Goal: Task Accomplishment & Management: Manage account settings

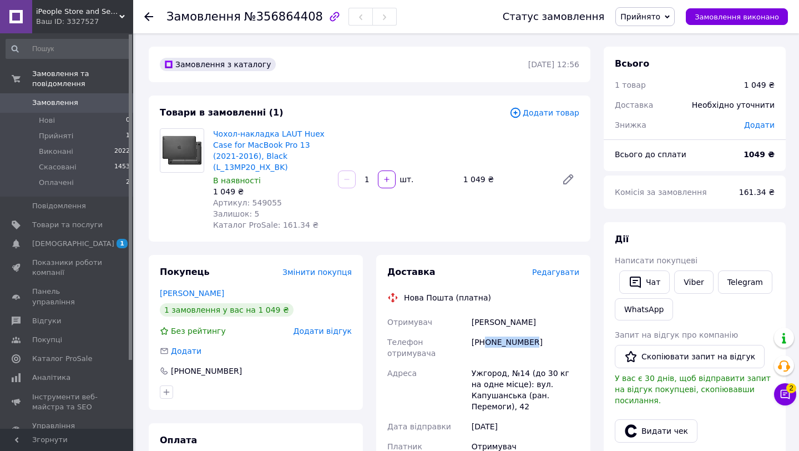
drag, startPoint x: 545, startPoint y: 342, endPoint x: 485, endPoint y: 338, distance: 59.5
click at [485, 338] on div "[PHONE_NUMBER]" at bounding box center [525, 347] width 112 height 31
copy div "0989392998"
drag, startPoint x: 530, startPoint y: 321, endPoint x: 446, endPoint y: 321, distance: 83.8
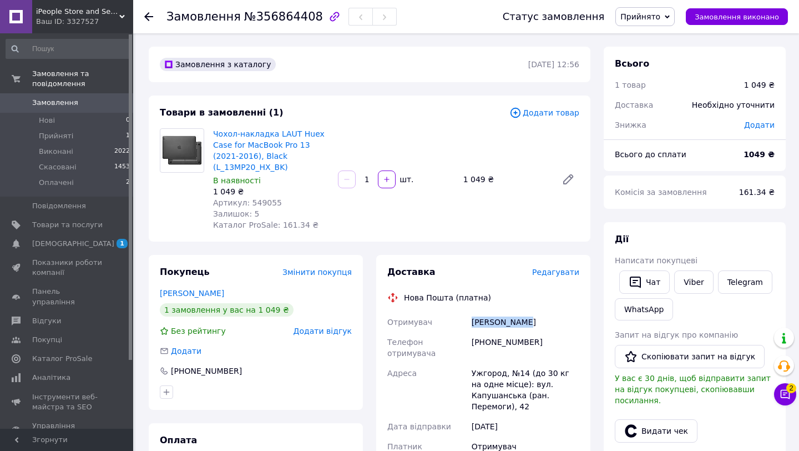
click at [452, 321] on div "Отримувач [PERSON_NAME] Телефон отримувача [PHONE_NUMBER] [GEOGRAPHIC_DATA] Ужг…" at bounding box center [483, 435] width 196 height 246
copy div "Отримувач [PERSON_NAME]"
click at [264, 204] on span "Артикул: 549055" at bounding box center [247, 202] width 69 height 9
copy span "549055"
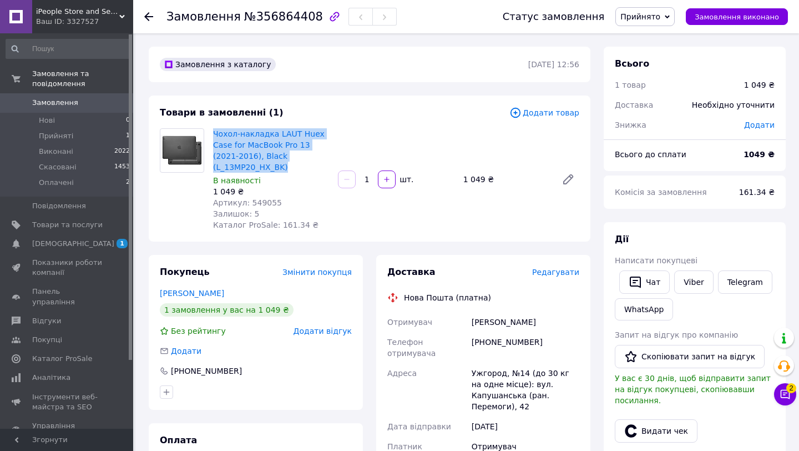
drag, startPoint x: 296, startPoint y: 167, endPoint x: 211, endPoint y: 131, distance: 91.7
click at [211, 131] on div "Чохол-накладка LAUT Huex Case for MacBook Pro 13 (2021-2016), Black (L_13MP20_H…" at bounding box center [271, 179] width 125 height 107
copy link "Чохол-накладка LAUT Huex Case for MacBook Pro 13 (2021-2016), Black (L_13MP20_H…"
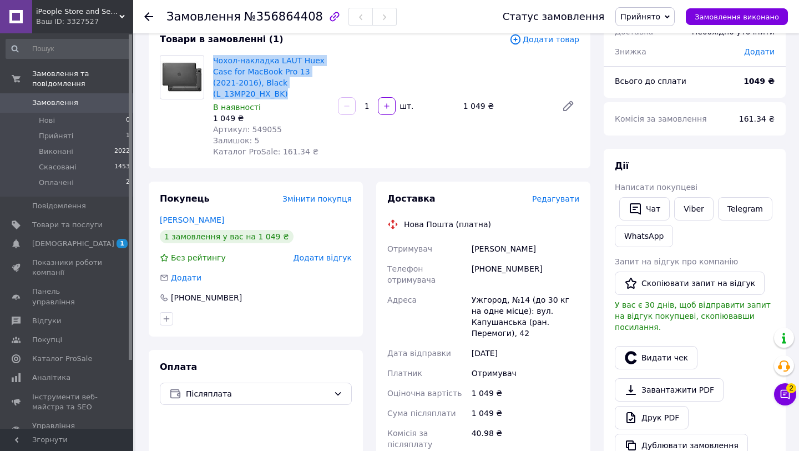
scroll to position [77, 0]
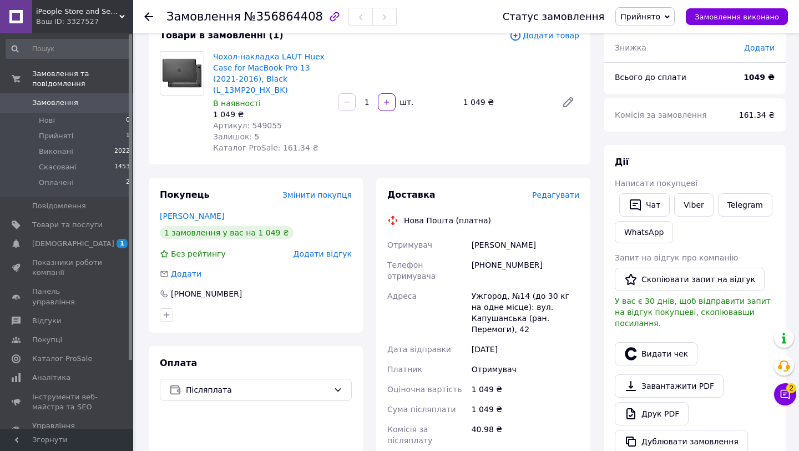
click at [267, 125] on span "Артикул: 549055" at bounding box center [247, 125] width 69 height 9
copy span "549055"
drag, startPoint x: 309, startPoint y: 80, endPoint x: 214, endPoint y: 63, distance: 96.4
click at [215, 63] on span "Чохол-накладка LAUT Huex Case for MacBook Pro 13 (2021-2016), Black (L_13MP20_H…" at bounding box center [271, 73] width 116 height 44
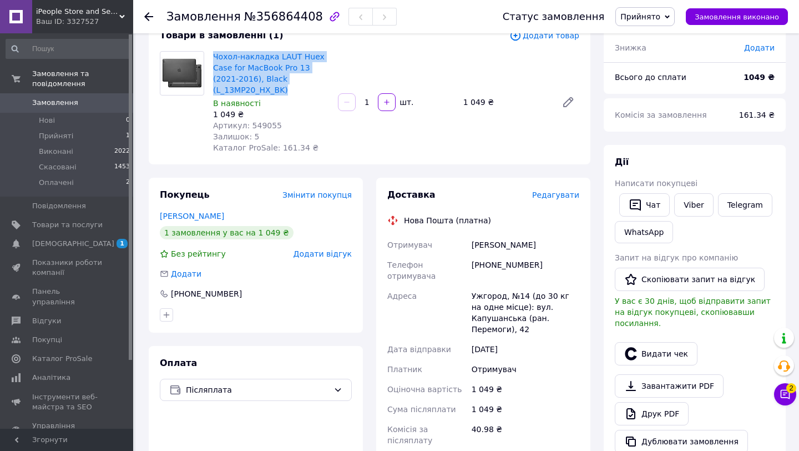
drag, startPoint x: 305, startPoint y: 86, endPoint x: 212, endPoint y: 54, distance: 98.1
click at [213, 54] on div "Чохол-накладка LAUT Huex Case for MacBook Pro 13 (2021-2016), Black (L_13MP20_H…" at bounding box center [271, 102] width 125 height 107
copy link "Чохол-накладка LAUT Huex Case for MacBook Pro 13 (2021-2016), Black (L_13MP20_H…"
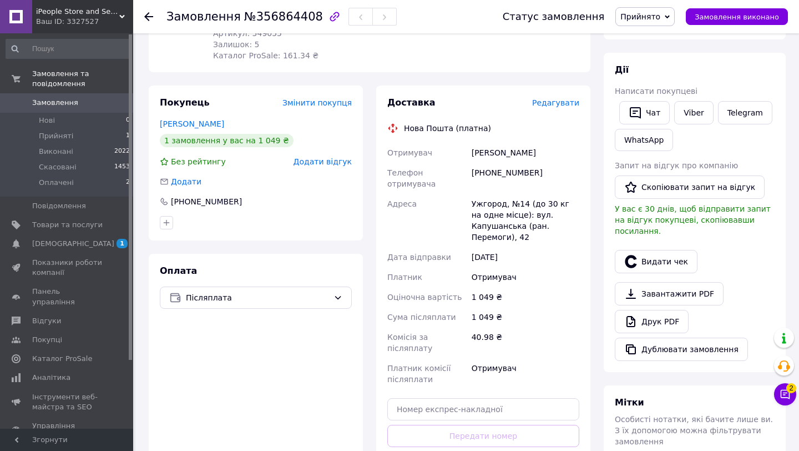
scroll to position [255, 0]
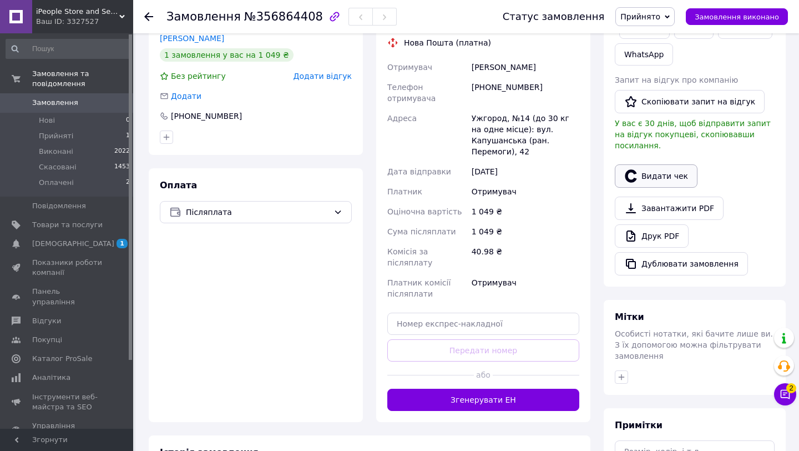
click at [636, 169] on icon "button" at bounding box center [631, 175] width 12 height 13
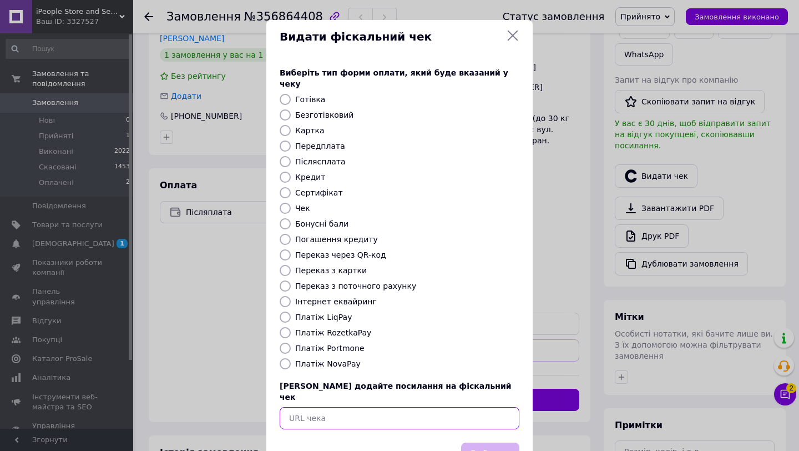
click at [380, 407] on input "text" at bounding box center [400, 418] width 240 height 22
paste input "[URL][DOMAIN_NAME]"
type input "[URL][DOMAIN_NAME]"
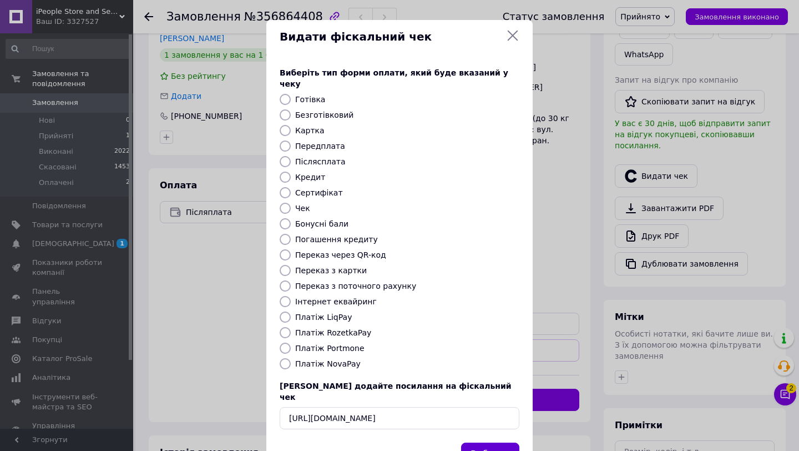
click at [474, 442] on button "Вибрати" at bounding box center [490, 454] width 58 height 24
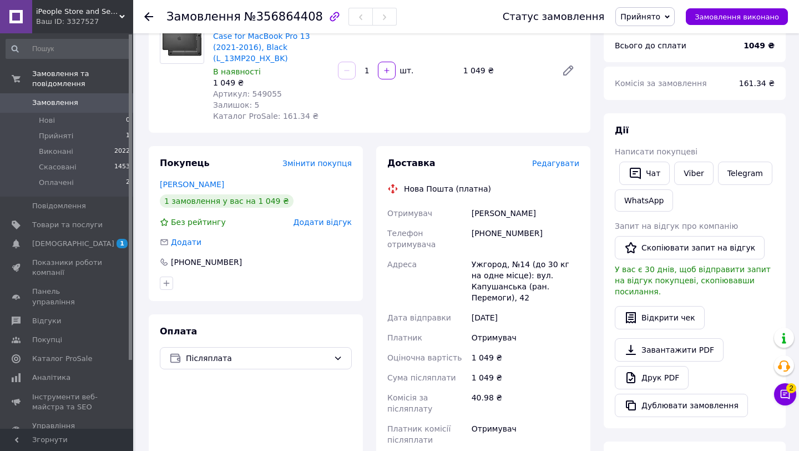
scroll to position [114, 0]
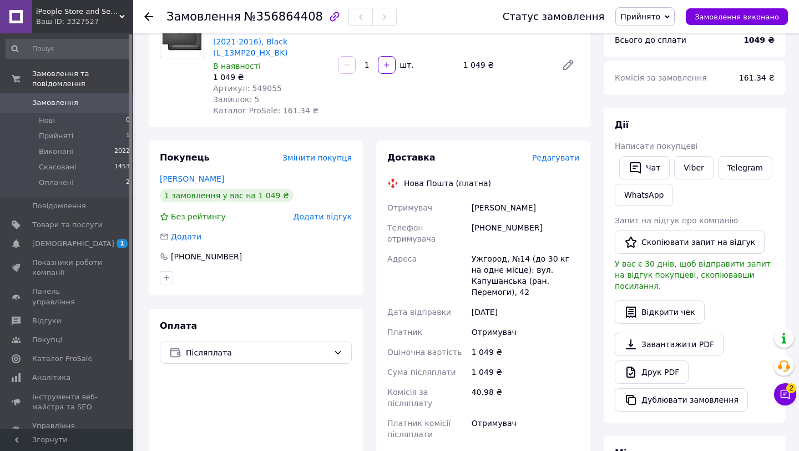
click at [546, 158] on span "Редагувати" at bounding box center [555, 157] width 47 height 9
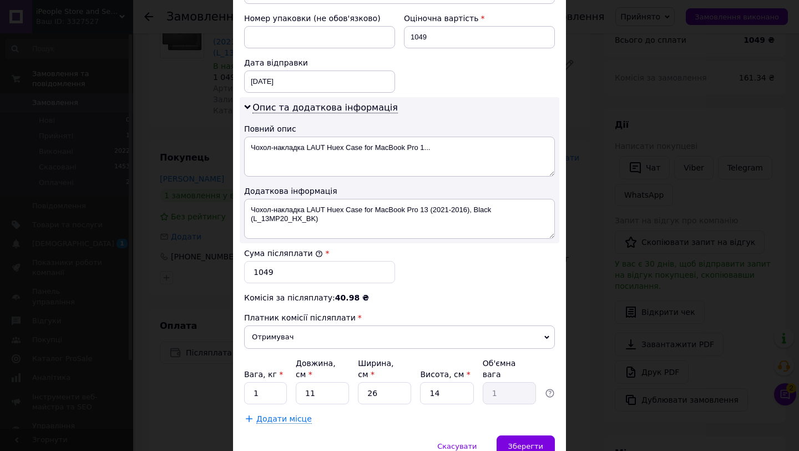
scroll to position [532, 0]
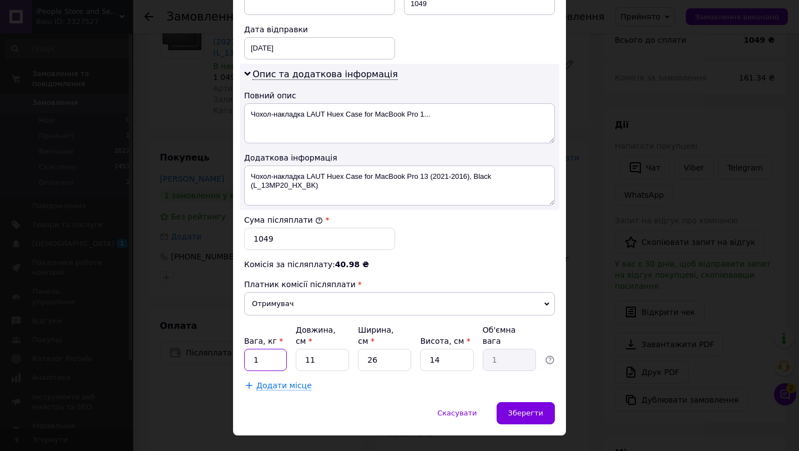
click at [265, 348] on input "1" at bounding box center [265, 359] width 43 height 22
click at [520, 402] on div "Зберегти" at bounding box center [526, 413] width 58 height 22
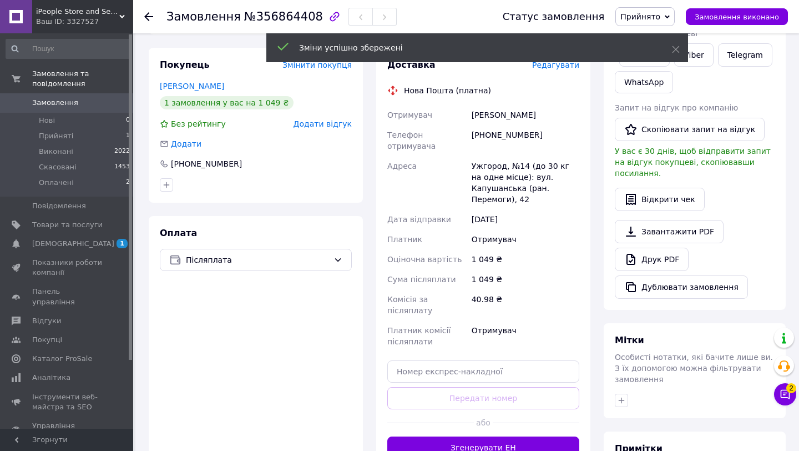
scroll to position [315, 0]
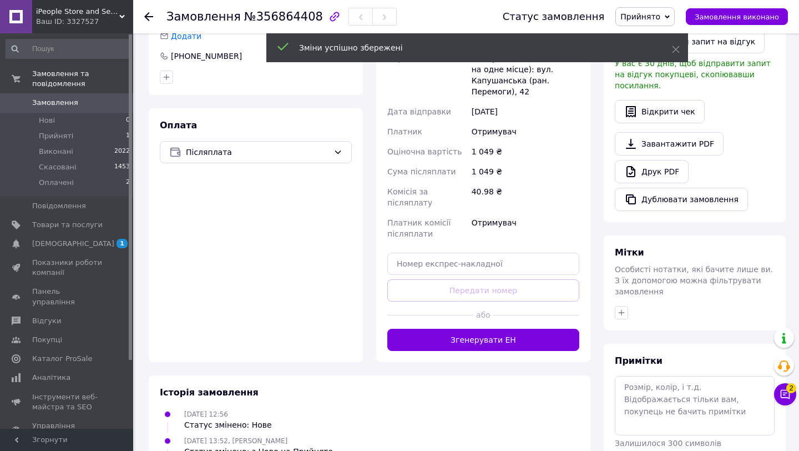
click at [504, 328] on button "Згенерувати ЕН" at bounding box center [483, 339] width 192 height 22
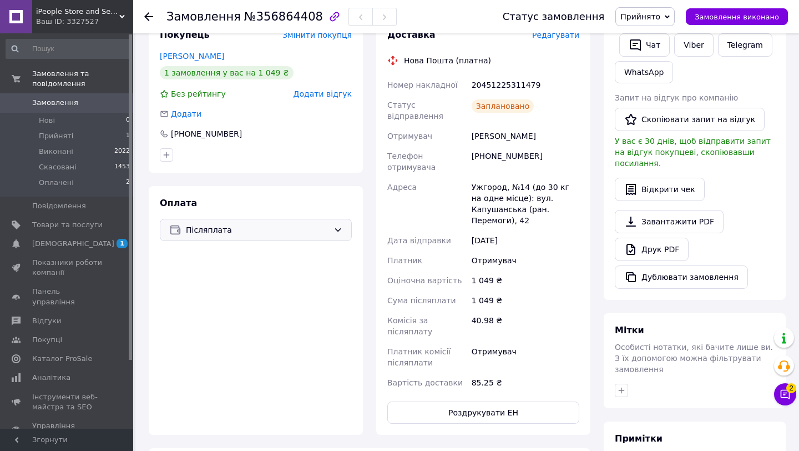
scroll to position [229, 0]
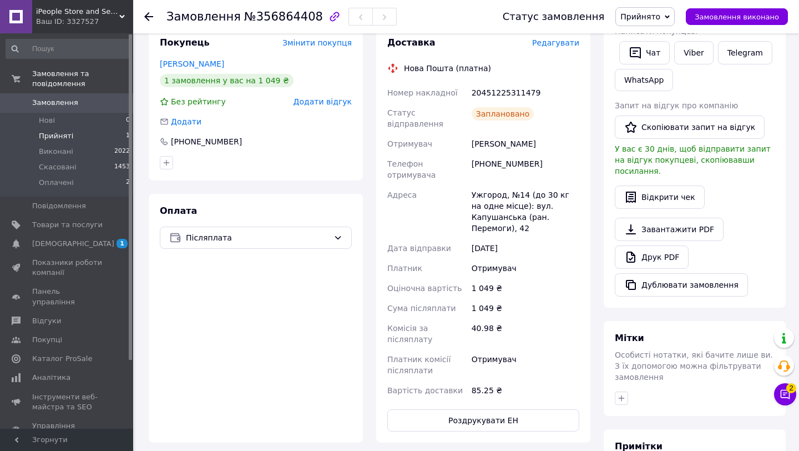
click at [78, 137] on li "Прийняті 1" at bounding box center [68, 136] width 136 height 16
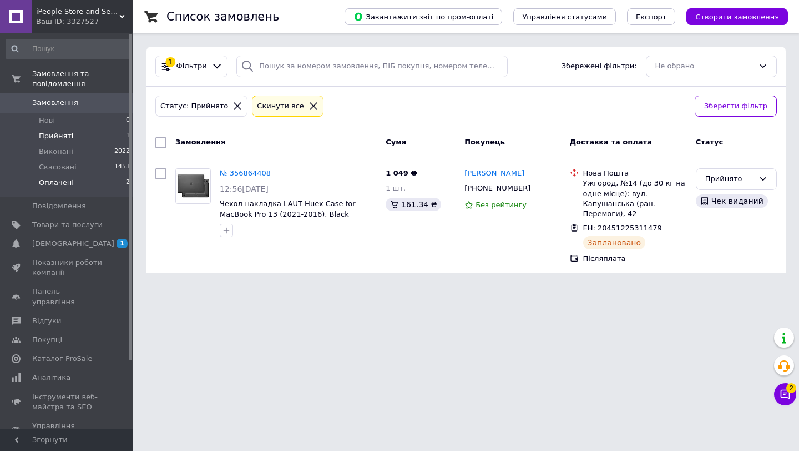
click at [85, 184] on li "Оплачені 2" at bounding box center [68, 185] width 136 height 21
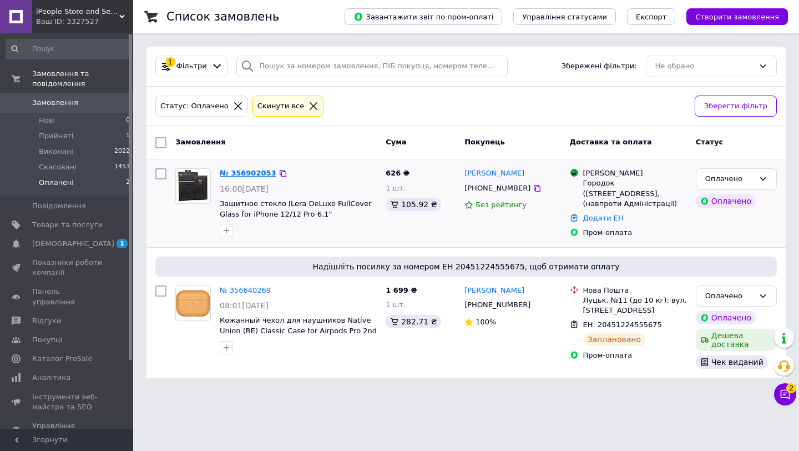
click at [251, 173] on link "№ 356902053" at bounding box center [248, 173] width 57 height 8
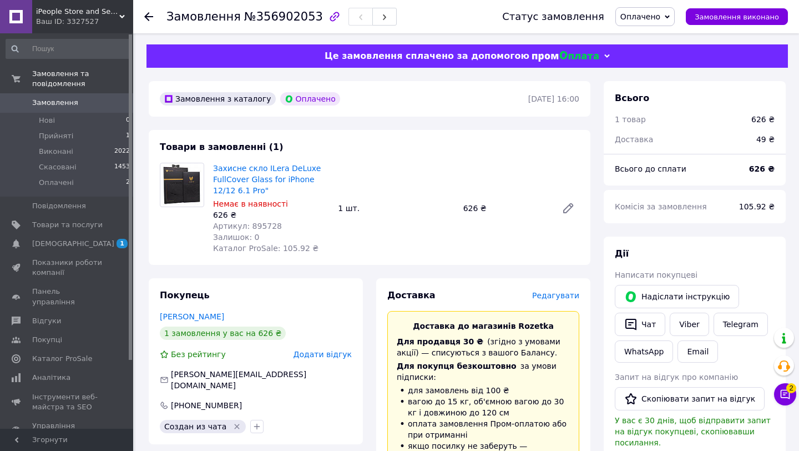
click at [266, 226] on span "Артикул: 895728" at bounding box center [247, 225] width 69 height 9
copy span "895728"
